Goal: Navigation & Orientation: Go to known website

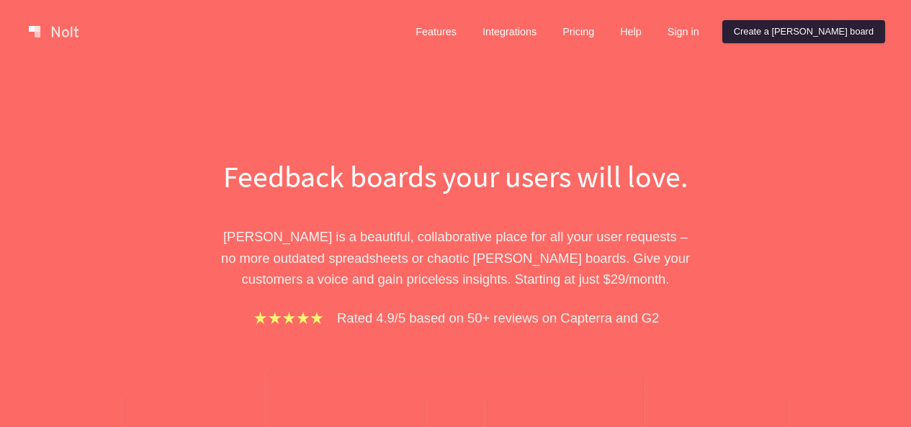
click at [815, 36] on link "Create a [PERSON_NAME] board" at bounding box center [804, 31] width 163 height 23
click at [543, 110] on div "Feedback boards your users will love. [PERSON_NAME] is a beautiful, collaborati…" at bounding box center [455, 401] width 911 height 676
click at [802, 30] on link "Create a [PERSON_NAME] board" at bounding box center [804, 31] width 163 height 23
click at [815, 27] on link "Create a [PERSON_NAME] board" at bounding box center [804, 31] width 163 height 23
click at [816, 34] on link "Create a [PERSON_NAME] board" at bounding box center [804, 31] width 163 height 23
